Goal: Information Seeking & Learning: Learn about a topic

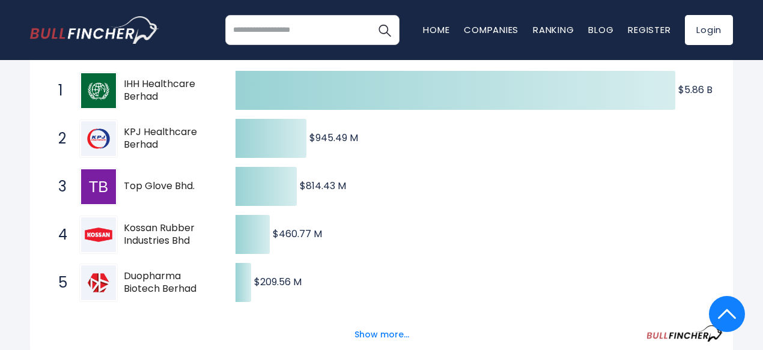
scroll to position [225, 0]
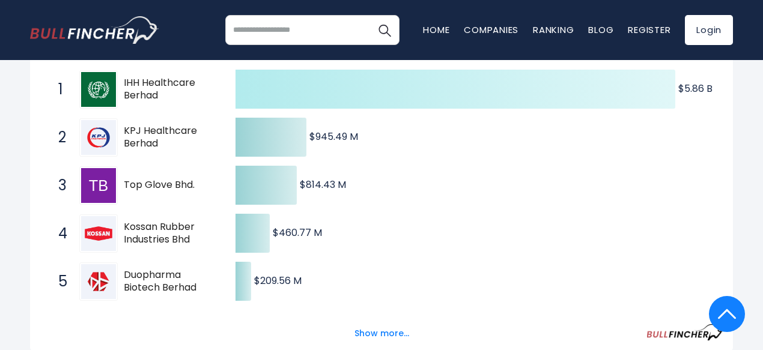
drag, startPoint x: 595, startPoint y: 188, endPoint x: 467, endPoint y: 86, distance: 163.4
click at [467, 86] on icon "Created with Highcharts 12.1.2 $5.86 B ​ $5.86 B $945.49 M ​ $945.49 M $814.43 …" at bounding box center [381, 306] width 683 height 481
click at [459, 104] on icon at bounding box center [456, 89] width 440 height 39
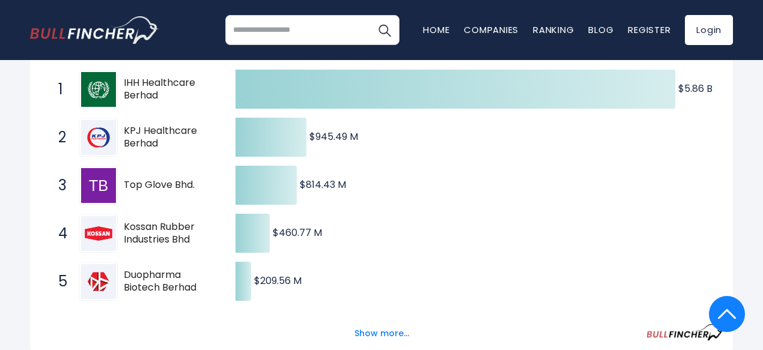
click at [124, 102] on span "IHH Healthcare Berhad" at bounding box center [169, 89] width 91 height 25
drag, startPoint x: 124, startPoint y: 95, endPoint x: 170, endPoint y: 116, distance: 50.3
click at [170, 102] on span "IHH Healthcare Berhad" at bounding box center [169, 89] width 91 height 25
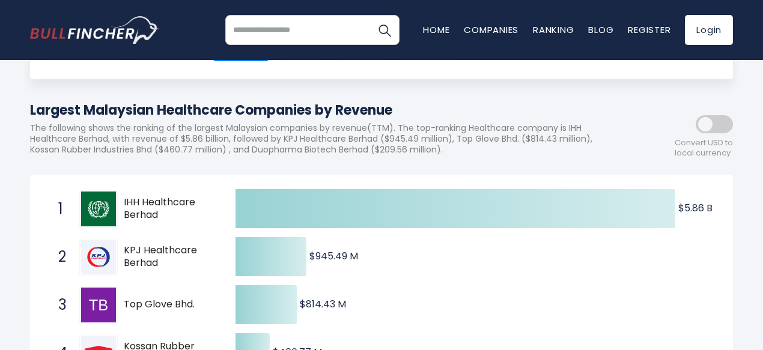
scroll to position [102, 0]
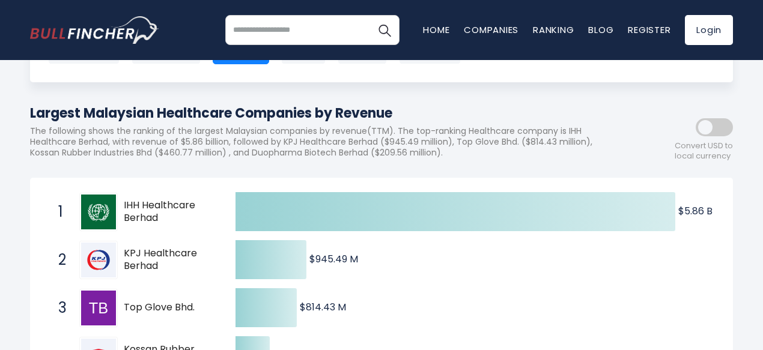
click at [439, 29] on link "Home" at bounding box center [436, 29] width 26 height 13
click at [488, 29] on link "Companies" at bounding box center [491, 29] width 55 height 13
